Goal: Navigation & Orientation: Find specific page/section

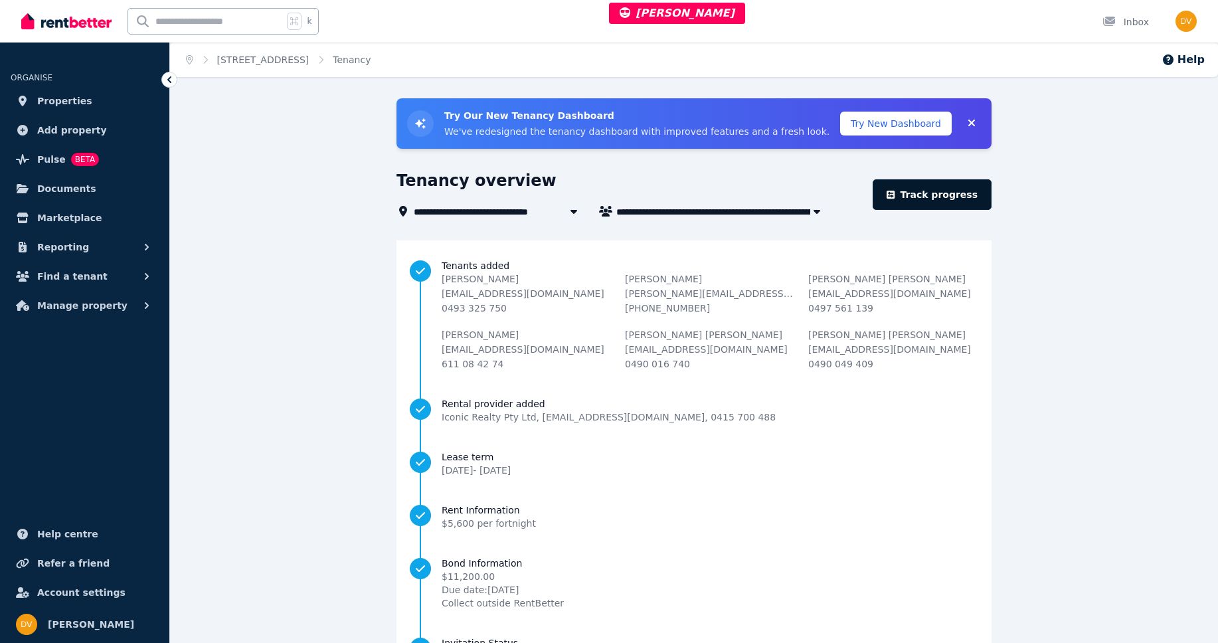
click at [959, 198] on link "Track progress" at bounding box center [932, 194] width 119 height 31
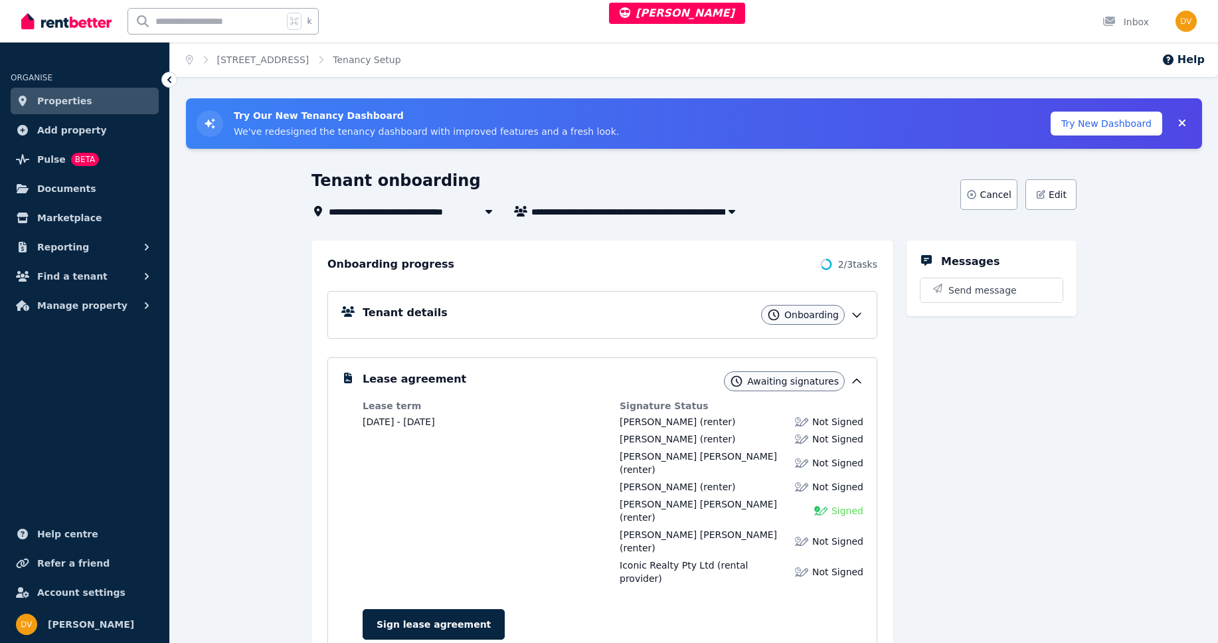
click at [490, 210] on icon at bounding box center [489, 212] width 7 height 4
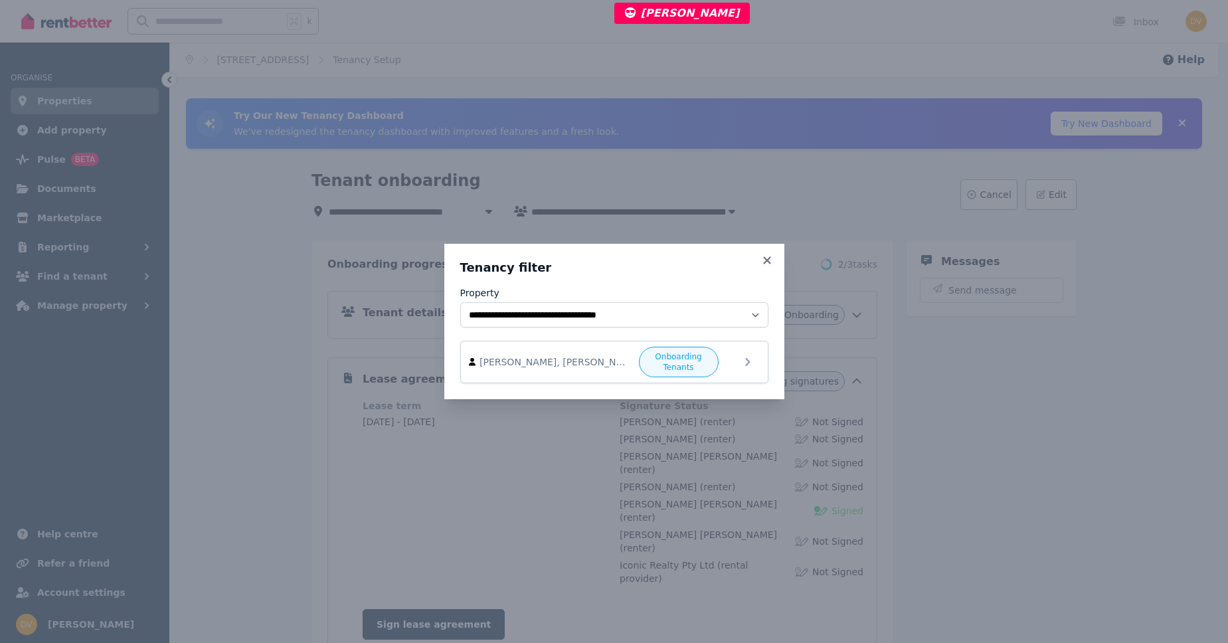
click at [897, 191] on div "**********" at bounding box center [614, 321] width 1228 height 643
click at [766, 260] on icon at bounding box center [766, 259] width 7 height 7
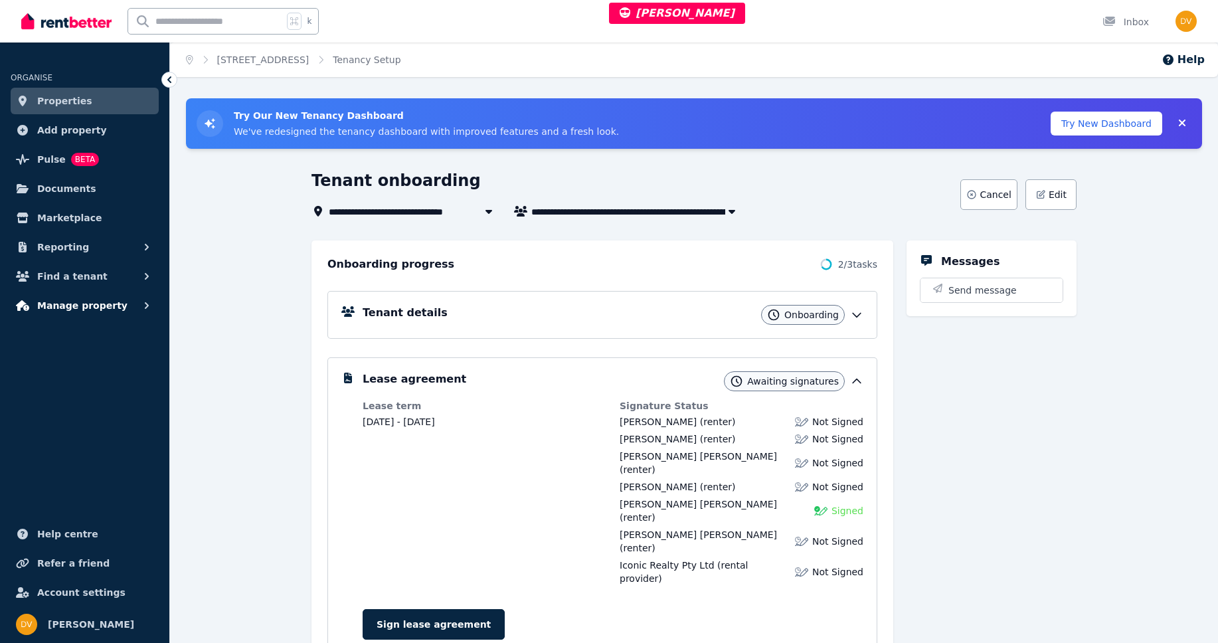
click at [84, 311] on span "Manage property" at bounding box center [82, 306] width 90 height 16
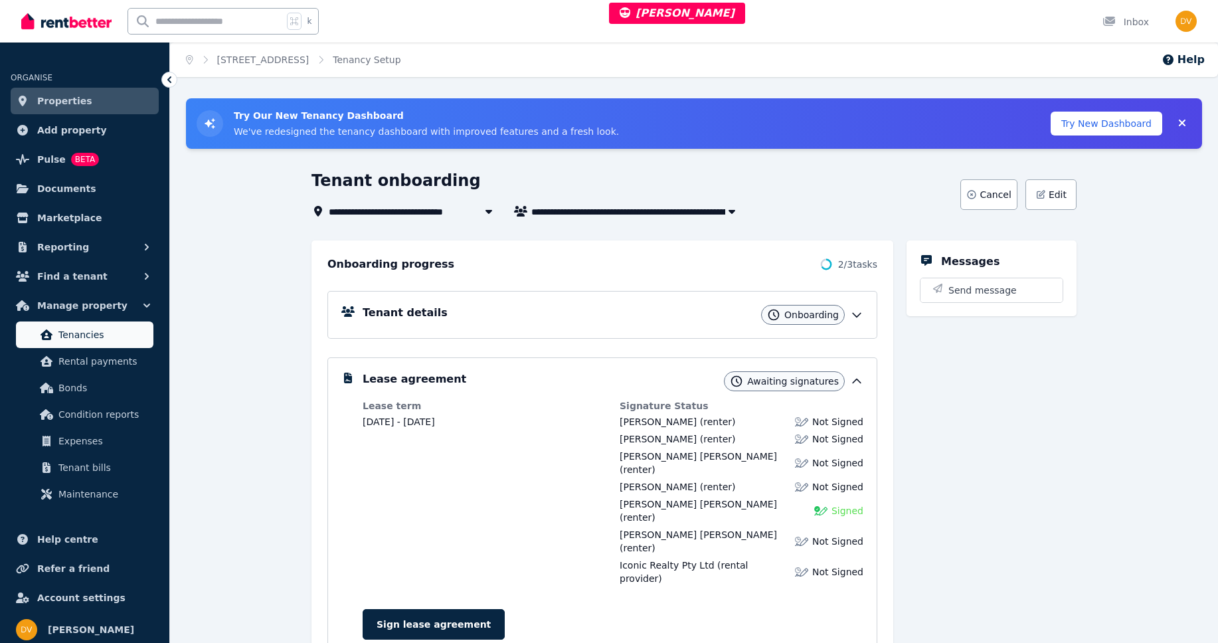
click at [81, 331] on span "Tenancies" at bounding box center [103, 335] width 90 height 16
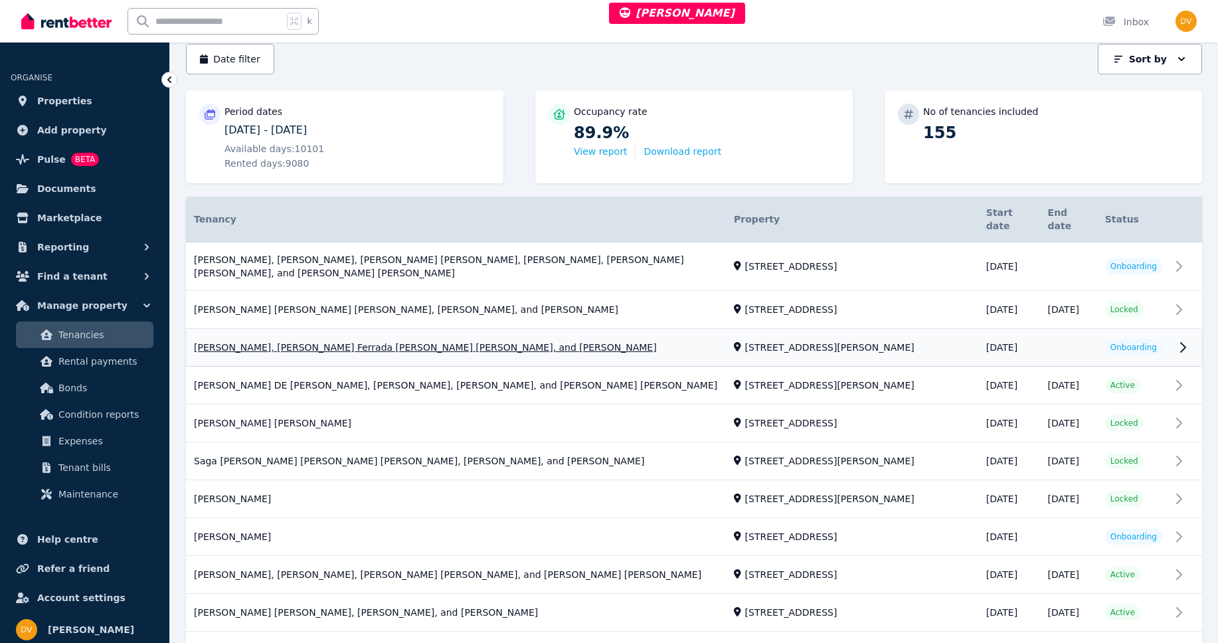
scroll to position [6, 0]
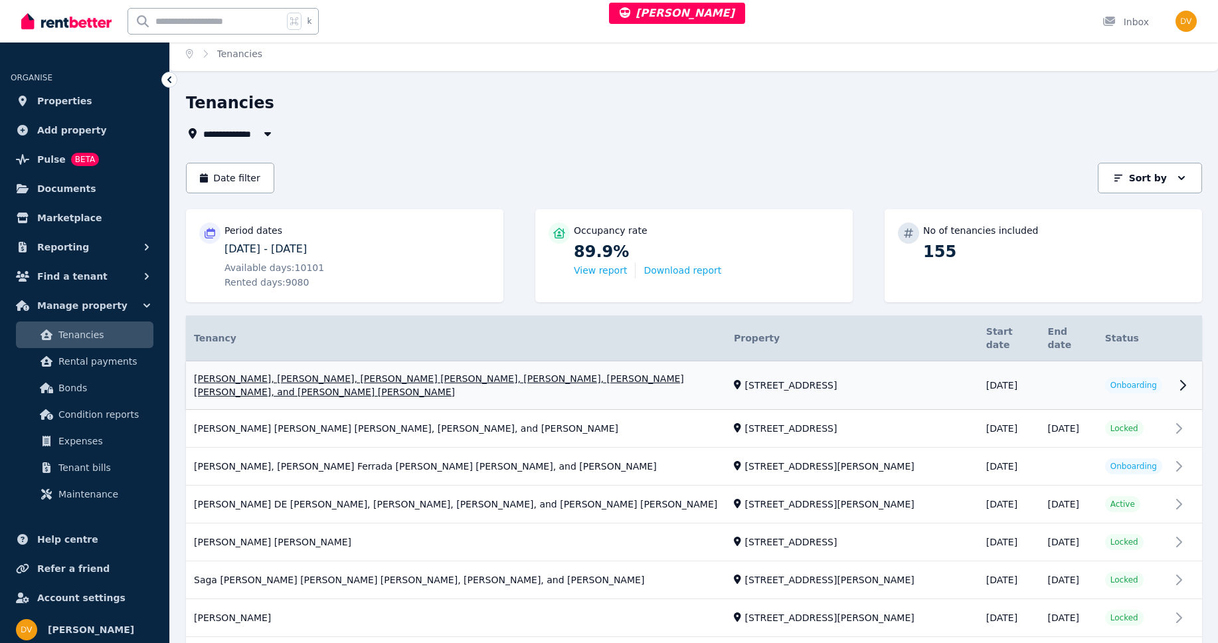
click at [798, 379] on link "View property details" at bounding box center [694, 385] width 1016 height 48
